Goal: Navigation & Orientation: Find specific page/section

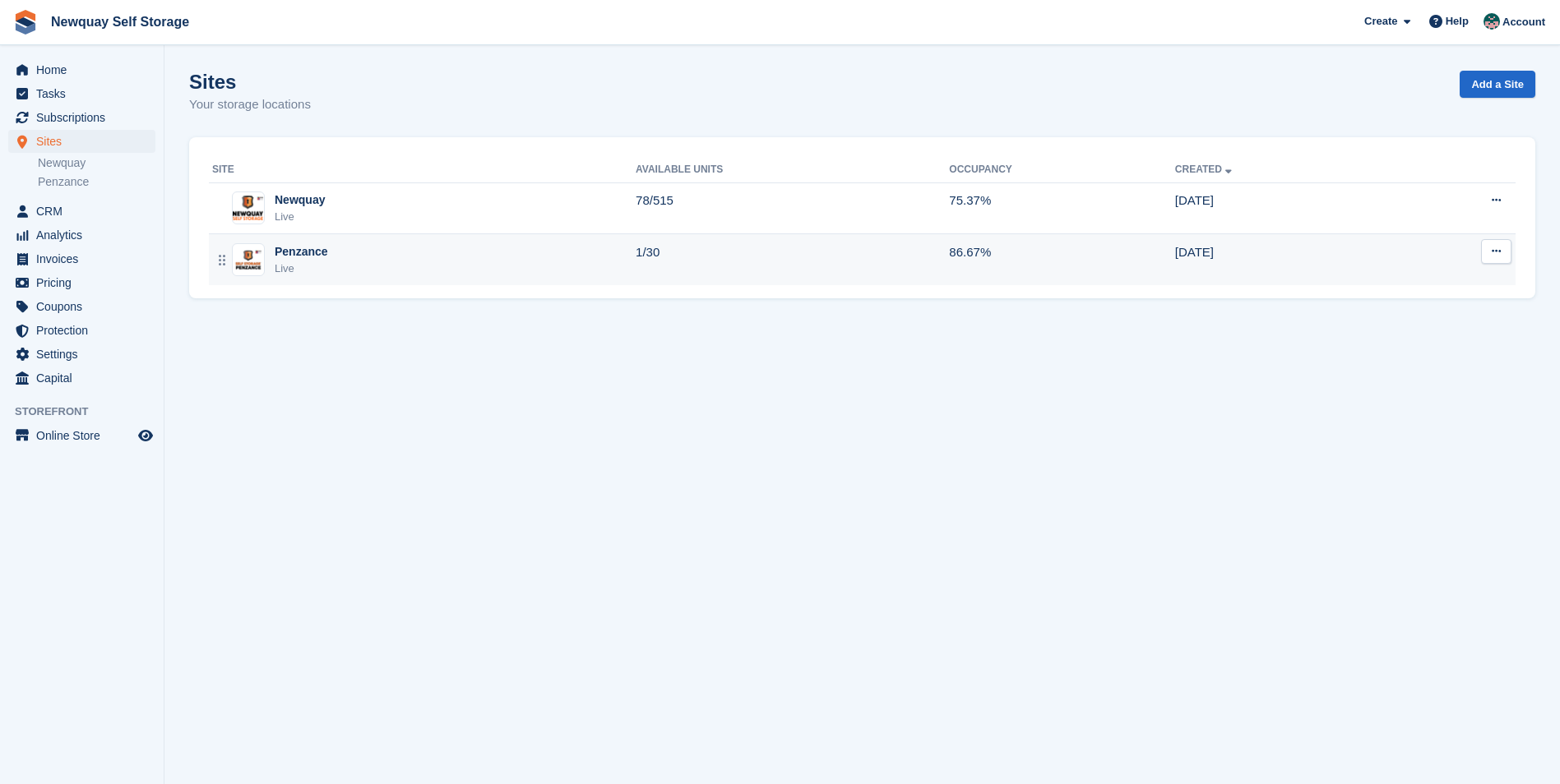
click at [328, 265] on div "Penzance Live" at bounding box center [424, 260] width 423 height 34
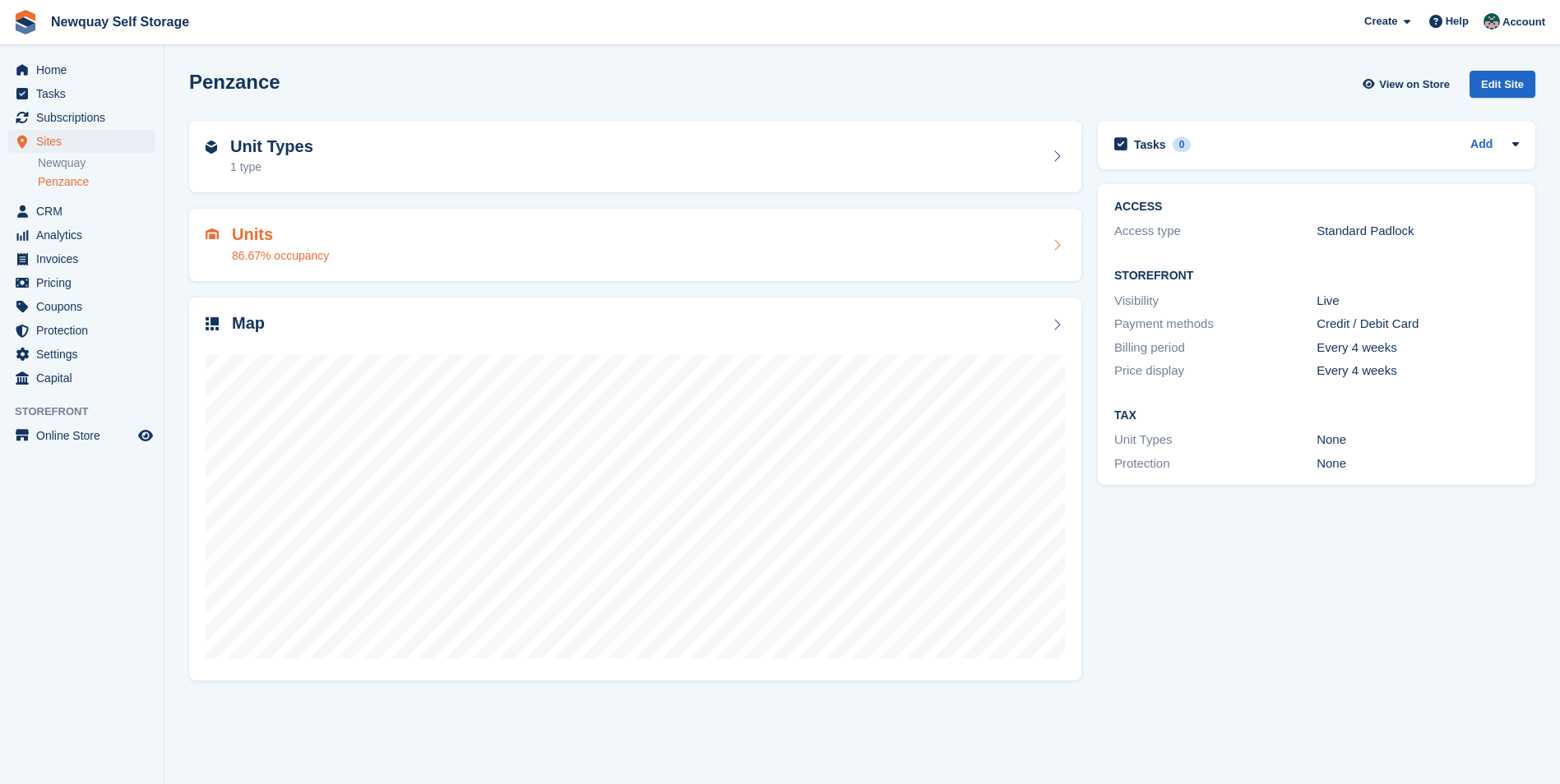
click at [314, 241] on h2 "Units" at bounding box center [281, 235] width 97 height 19
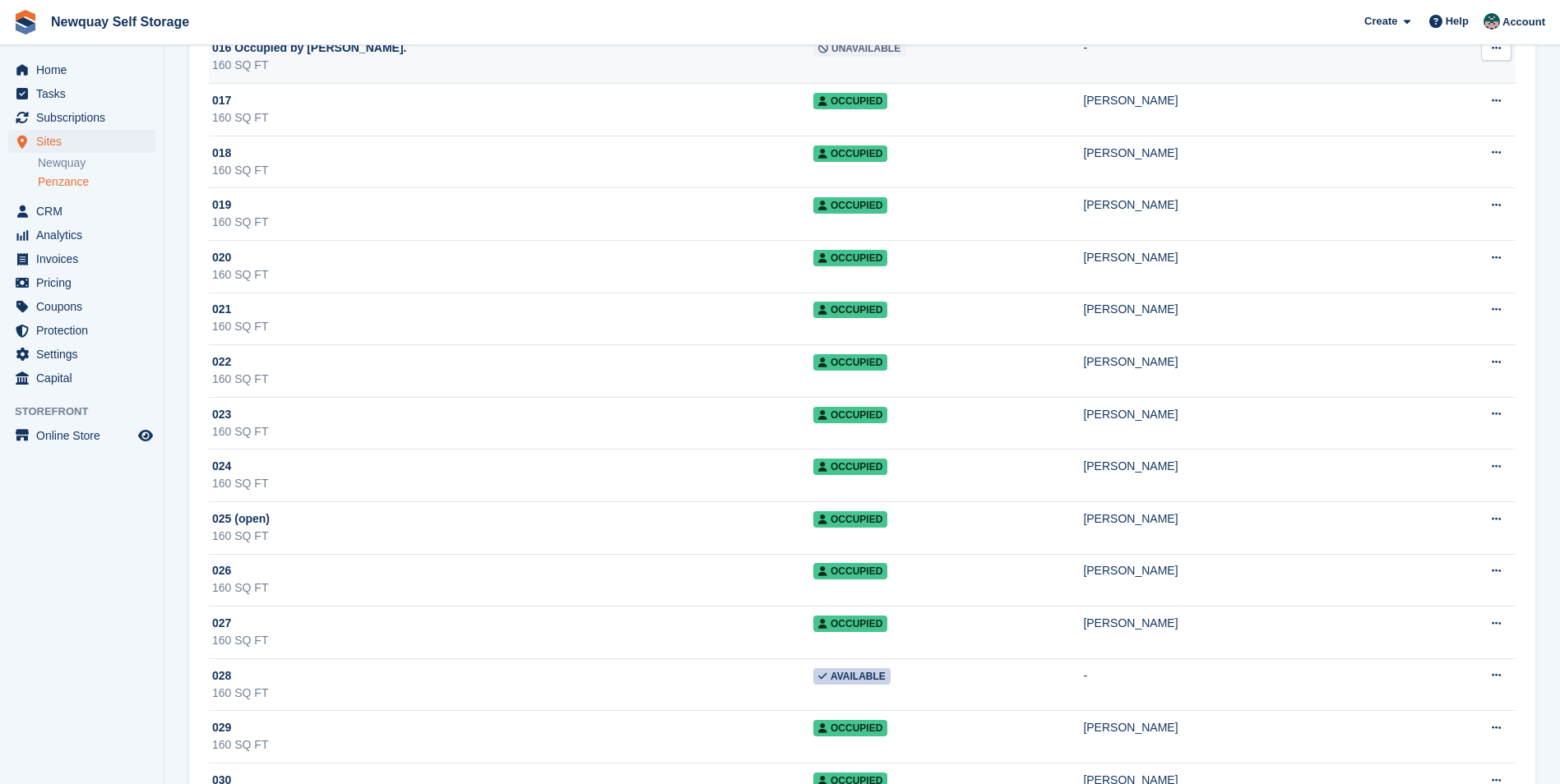
scroll to position [1029, 0]
